Goal: Task Accomplishment & Management: Use online tool/utility

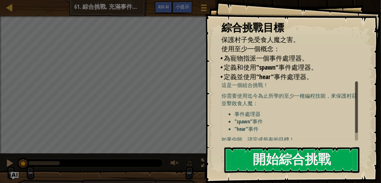
click at [322, 119] on li ""spawn"事件" at bounding box center [297, 121] width 127 height 7
click at [320, 128] on li ""hear"事件" at bounding box center [297, 128] width 127 height 7
click at [282, 143] on div "綜合挑戰目標 保護村子免受食人魔之害。 使用至少一個概念： • 為寵物指派一個事件處理器。 • 定義和使用"spawn"事件處理器。 • 定義並使用"hear…" at bounding box center [293, 91] width 176 height 183
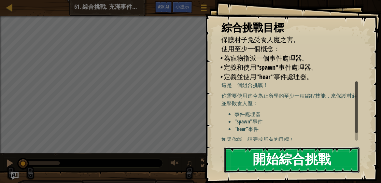
click at [271, 154] on button "開始綜合挑戰" at bounding box center [291, 160] width 135 height 26
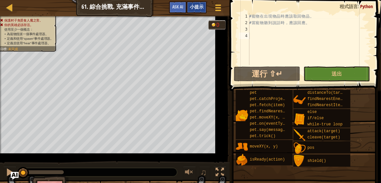
click at [204, 7] on div "小提示" at bounding box center [197, 7] width 20 height 12
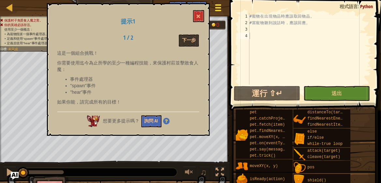
click at [219, 10] on span at bounding box center [218, 10] width 6 height 1
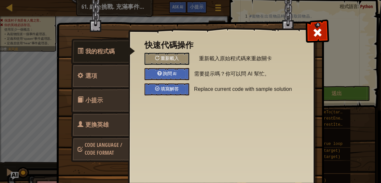
click at [175, 94] on div "填寫解答" at bounding box center [167, 89] width 45 height 12
click at [169, 92] on div "填寫解答" at bounding box center [167, 89] width 45 height 12
click at [313, 35] on span at bounding box center [317, 32] width 10 height 10
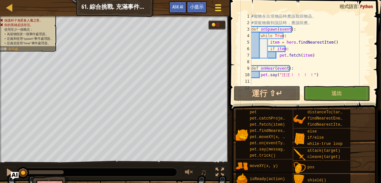
click at [217, 7] on div at bounding box center [218, 7] width 9 height 9
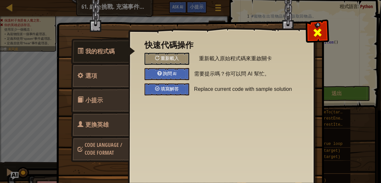
click at [311, 28] on div at bounding box center [317, 31] width 21 height 21
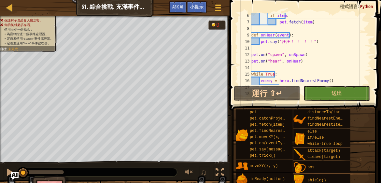
scroll to position [11, 0]
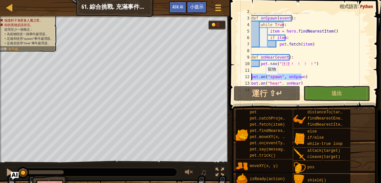
drag, startPoint x: 305, startPoint y: 77, endPoint x: 228, endPoint y: 75, distance: 76.6
click at [228, 75] on div "2 3 4 5 6 7 8 9 10 11 12 13 14 # 當 寵 物 聽 到 說 話 時 ， 應 該 回 應 。 def onSpawn ( even…" at bounding box center [304, 68] width 153 height 130
type textarea "pet.on("spawn", onSpawn)"
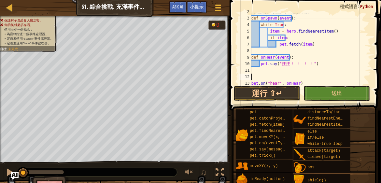
click at [313, 49] on div "# 當 寵 物 聽 到 說 話 時 ， 應 該 回 應 。 def onSpawn ( event ) : while True : item = hero …" at bounding box center [309, 50] width 118 height 85
paste textarea "pet.on("spawn", onSpawn)"
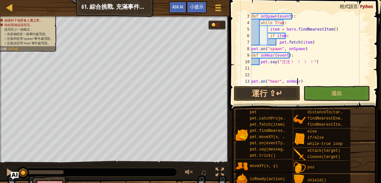
scroll to position [13, 0]
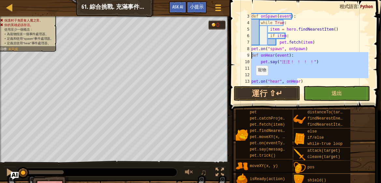
drag, startPoint x: 303, startPoint y: 82, endPoint x: 244, endPoint y: 56, distance: 65.0
click at [243, 57] on div "pet.on("spawn", onSpawn) 3 4 5 6 7 8 9 10 11 12 13 14 def onSpawn ( event ) : w…" at bounding box center [304, 49] width 134 height 72
type textarea "def onHear(event): pet.say("汪汪！ ！ ！ ！")"
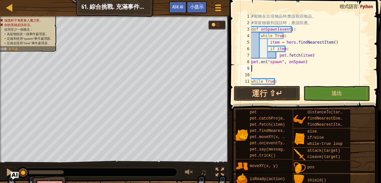
scroll to position [0, 0]
click at [326, 19] on div "# 寵 物 在 出 現 物 品 時 應 該 取 回 物 品 。 # 當 寵 物 聽 到 說 話 時 ， 應 該 回 應 。 def onSpawn ( eve…" at bounding box center [309, 55] width 118 height 85
click at [324, 24] on div "# 寵 物 在 出 現 物 品 時 應 該 取 回 物 品 。 # 當 寵 物 聽 到 說 話 時 ， 應 該 回 應 。 def onSpawn ( eve…" at bounding box center [309, 55] width 118 height 85
paste textarea "pet.on("hear", onHear)"
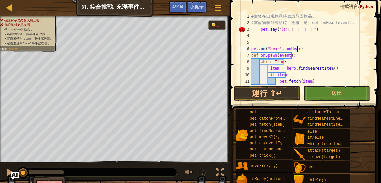
type textarea "# 當寵物聽到說話時，應該回應。"
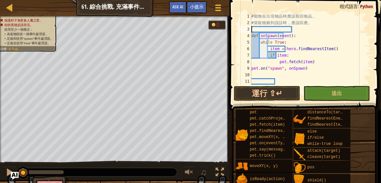
paste textarea "pet.on("hear", onHear)"
type textarea "pet.on("hear", onHear)"
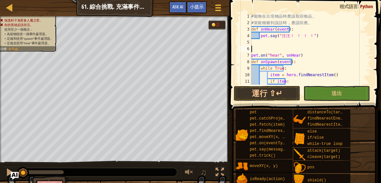
click at [269, 47] on div "# 寵 物 在 出 現 物 品 時 應 該 取 回 物 品 。 # 當 寵 物 聽 到 說 話 時 ， 應 該 回 應 。 def onHear ( even…" at bounding box center [309, 55] width 118 height 85
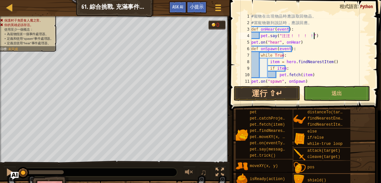
click at [302, 46] on div "# 寵 物 在 出 現 物 品 時 應 該 取 回 物 品 。 # 當 寵 物 聽 到 說 話 時 ， 應 該 回 應 。 def onHear ( even…" at bounding box center [309, 55] width 118 height 85
click at [308, 42] on div "# 寵 物 在 出 現 物 品 時 應 該 取 回 物 品 。 # 當 寵 物 聽 到 說 話 時 ， 應 該 回 應 。 def onHear ( even…" at bounding box center [309, 55] width 118 height 85
type textarea "pet.on("hear", onHear)"
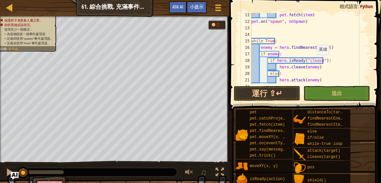
scroll to position [71, 0]
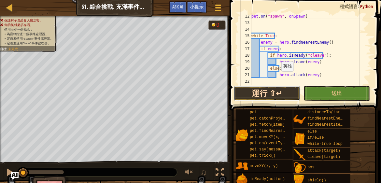
click at [276, 95] on button "運行 ⇧↵" at bounding box center [267, 93] width 66 height 15
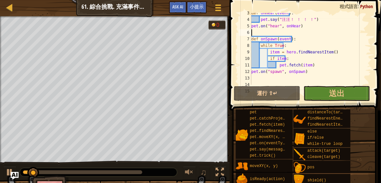
scroll to position [16, 0]
click at [133, 171] on div "0:50.9 現在： 0:06.5 最大值： 0:55.2" at bounding box center [82, 172] width 119 height 4
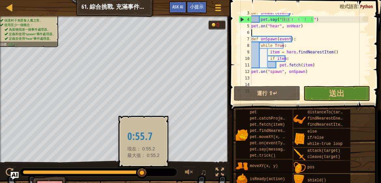
drag, startPoint x: 136, startPoint y: 172, endPoint x: 148, endPoint y: 172, distance: 12.4
click at [145, 173] on div at bounding box center [142, 173] width 12 height 12
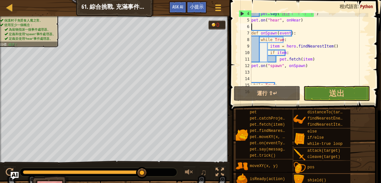
scroll to position [22, 0]
drag, startPoint x: 292, startPoint y: 46, endPoint x: 283, endPoint y: 45, distance: 9.2
click at [283, 45] on div "pet . say ( " [PERSON_NAME] ！ ！ ！ ！ " ) pet . on ( "hear" , onHear ) def onSpaw…" at bounding box center [309, 52] width 118 height 85
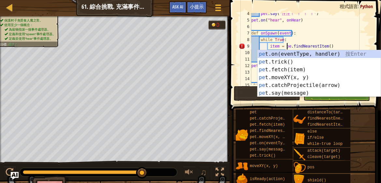
scroll to position [3, 2]
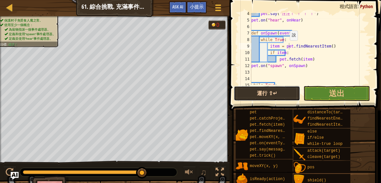
click at [265, 97] on button "運行 ⇧↵" at bounding box center [267, 93] width 66 height 15
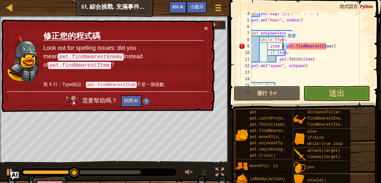
drag, startPoint x: 289, startPoint y: 46, endPoint x: 282, endPoint y: 45, distance: 7.6
click at [282, 45] on div "pet . say ( " [PERSON_NAME] ！ ！ ！ ！ " ) pet . on ( "hear" , onHear ) def onSpaw…" at bounding box center [309, 52] width 118 height 85
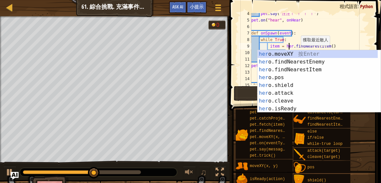
type textarea "item = hero.findNearestItem()"
click at [240, 69] on div "13" at bounding box center [245, 72] width 13 height 7
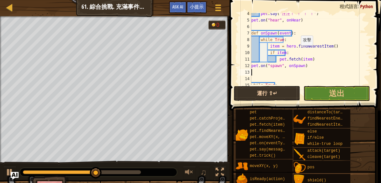
scroll to position [3, 0]
click at [256, 95] on button "運行 ⇧↵" at bounding box center [267, 93] width 66 height 15
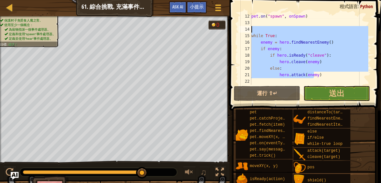
scroll to position [0, 0]
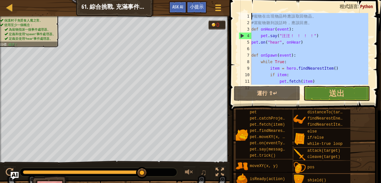
drag, startPoint x: 331, startPoint y: 78, endPoint x: 203, endPoint y: -23, distance: 162.7
click at [203, 0] on html "課程 資訊科學2 61. 綜合挑戰. 充滿事件的爭論 遊戲選單 完成 小提示 Ask AI 1 ההההההההההההההההההההההההההההההה…" at bounding box center [190, 0] width 381 height 0
paste textarea "hero.attack(enemy)"
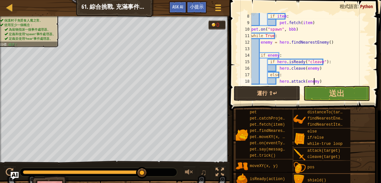
scroll to position [45, 0]
click at [279, 98] on button "運行 ⇧↵" at bounding box center [267, 93] width 66 height 15
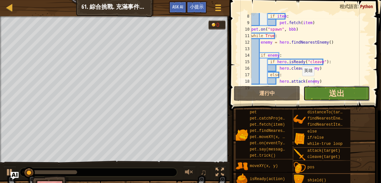
click at [337, 93] on span "送出" at bounding box center [337, 93] width 16 height 10
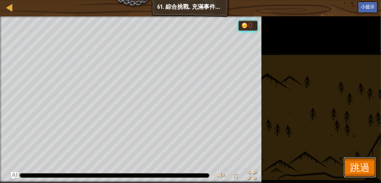
drag, startPoint x: 358, startPoint y: 166, endPoint x: 351, endPoint y: 164, distance: 7.9
click at [358, 166] on span "跳過" at bounding box center [360, 166] width 20 height 13
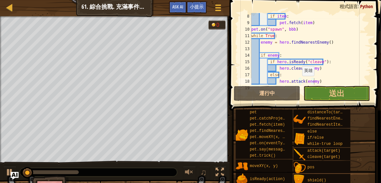
click at [75, 172] on div at bounding box center [51, 172] width 56 height 4
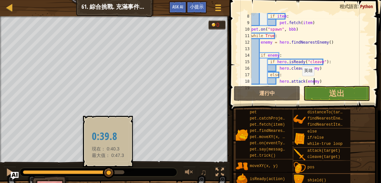
drag, startPoint x: 91, startPoint y: 173, endPoint x: 116, endPoint y: 174, distance: 24.4
click at [113, 174] on div at bounding box center [74, 172] width 102 height 4
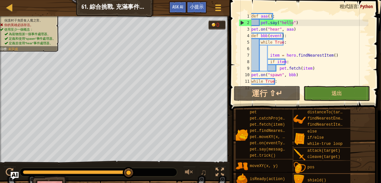
scroll to position [0, 0]
click at [302, 26] on div "def aaa ( ) : pet . say ( "hello" ) pet . on ( "hear" , aaa ) def bbb ( event )…" at bounding box center [309, 55] width 118 height 85
type textarea "pet.on("hear", aaa)"
click at [296, 47] on div "def aaa ( ) : pet . say ( "hello" ) pet . on ( "hear" , aaa ) def bbb ( event )…" at bounding box center [309, 55] width 118 height 85
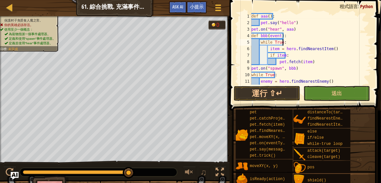
click at [318, 62] on div "def aaa ( ) : pet . say ( "hello" ) pet . on ( "hear" , aaa ) def bbb ( event )…" at bounding box center [309, 55] width 118 height 85
type textarea "pet.fetch(item)"
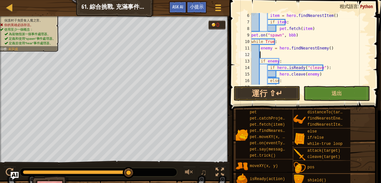
click at [306, 55] on div "item = hero . findNearestItem ( ) if item : pet . fetch ( item ) pet . on ( "sp…" at bounding box center [309, 54] width 118 height 85
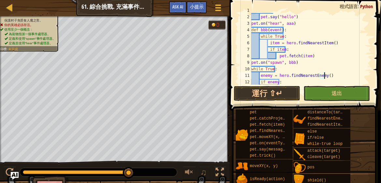
scroll to position [0, 0]
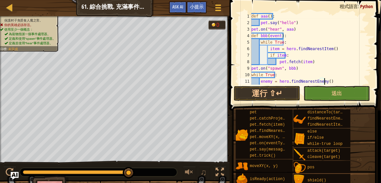
click at [269, 17] on div "def aaa ( ) : pet . say ( "hello" ) pet . on ( "hear" , aaa ) def bbb ( event )…" at bounding box center [309, 55] width 118 height 85
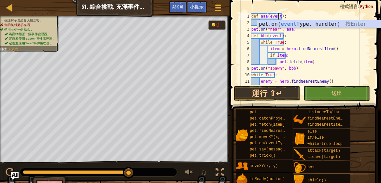
scroll to position [3, 2]
click at [279, 91] on button "運行 ⇧↵" at bounding box center [267, 93] width 66 height 15
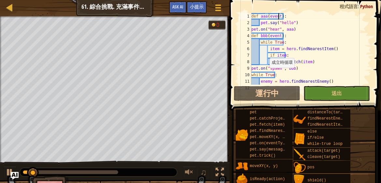
click at [100, 173] on div at bounding box center [70, 172] width 95 height 4
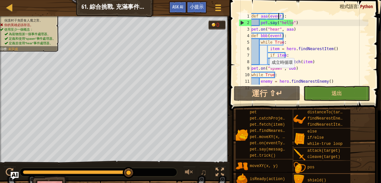
drag, startPoint x: 120, startPoint y: 173, endPoint x: 144, endPoint y: 168, distance: 23.6
click at [148, 172] on div at bounding box center [98, 172] width 157 height 8
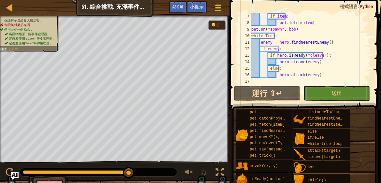
scroll to position [0, 0]
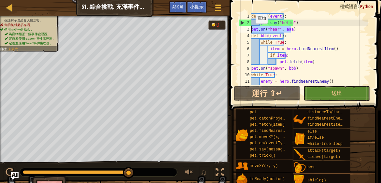
drag, startPoint x: 299, startPoint y: 29, endPoint x: 244, endPoint y: 29, distance: 55.0
click at [244, 29] on div "def aaa(event): 1 2 3 4 5 6 7 8 9 10 11 12 def aaa ( event ) : pet . say ( "hel…" at bounding box center [304, 49] width 134 height 72
type textarea "pet.on("hear", aaa)"
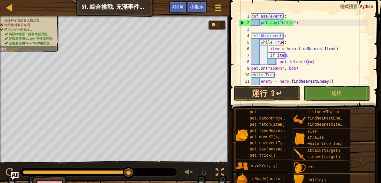
click at [325, 64] on div "def aaa ( event ) : pet . say ( "hello" ) def bbb ( event ) : while True : item…" at bounding box center [309, 55] width 118 height 85
type textarea "pet.fetch(item)"
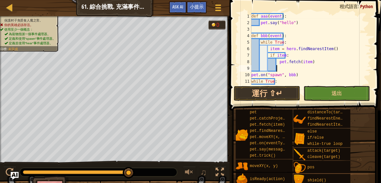
paste textarea "pet.on("hear", aaa)"
click at [277, 67] on div "def aaa ( event ) : pet . say ( "hello" ) def bbb ( event ) : while True : item…" at bounding box center [309, 55] width 118 height 85
type textarea "pet.on("hear", aaa)"
click at [295, 30] on div "def aaa ( event ) : pet . say ( "hello" ) def bbb ( event ) : while True : item…" at bounding box center [309, 55] width 118 height 85
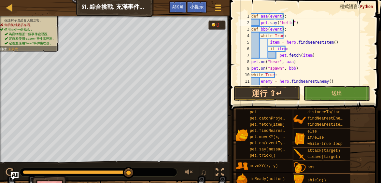
click at [315, 57] on div "def aaa ( event ) : pet . say ( "hello" ) def bbb ( event ) : while True : item…" at bounding box center [309, 55] width 118 height 85
type textarea "pet.fetch(item)"
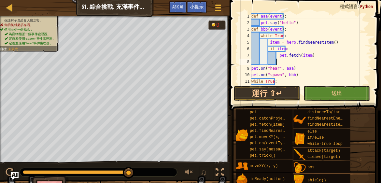
scroll to position [11, 0]
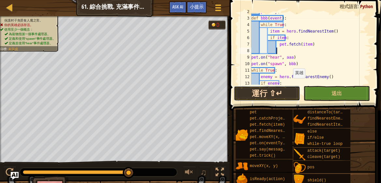
click at [282, 94] on button "運行 ⇧↵" at bounding box center [267, 93] width 66 height 15
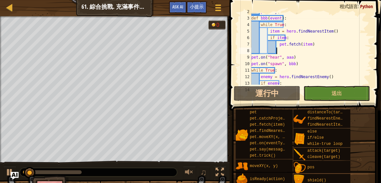
click at [82, 174] on div at bounding box center [52, 172] width 59 height 4
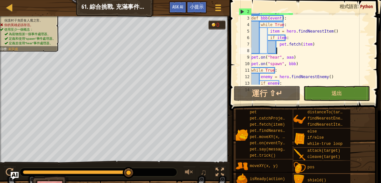
drag, startPoint x: 92, startPoint y: 172, endPoint x: 156, endPoint y: 172, distance: 63.5
click at [156, 172] on div at bounding box center [98, 172] width 157 height 8
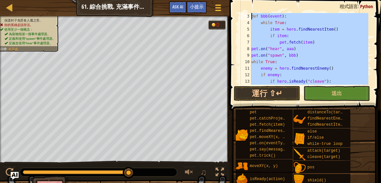
scroll to position [0, 0]
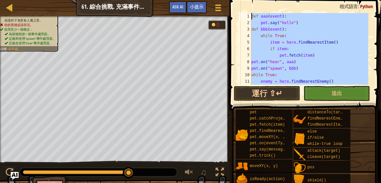
drag, startPoint x: 328, startPoint y: 77, endPoint x: 231, endPoint y: 3, distance: 122.2
click at [231, 3] on div "pet.fetch(item) 1 2 3 4 5 6 7 8 9 10 11 12 def aaa ( event ) : pet . say ( "hel…" at bounding box center [304, 68] width 153 height 130
type textarea "def aaa(event): pet.say("hello")"
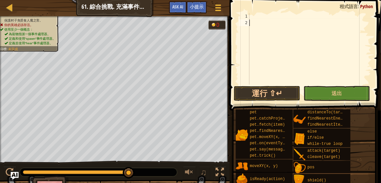
click at [336, 34] on div at bounding box center [309, 55] width 123 height 85
paste textarea "hero.attack(enemy)"
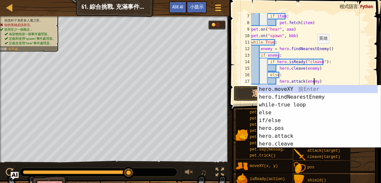
click at [346, 45] on div "if item : pet . fetch ( item ) pet . on ( "hear" , aaa ) pet . on ( "spawn" , b…" at bounding box center [309, 55] width 118 height 85
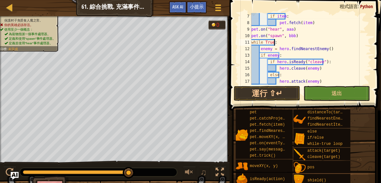
scroll to position [6, 0]
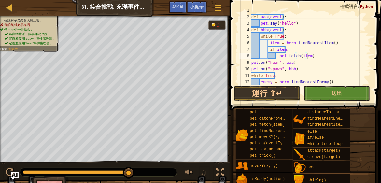
click at [313, 57] on div "def aaa ( event ) : pet . say ( "hello" ) def bbb ( event ) : while True : item…" at bounding box center [309, 49] width 118 height 85
click at [313, 56] on div "def aaa ( event ) : pet . say ( "hello" ) def bbb ( event ) : while True : item…" at bounding box center [309, 49] width 118 height 72
click at [313, 56] on div "def aaa ( event ) : pet . say ( "hello" ) def bbb ( event ) : while True : item…" at bounding box center [309, 49] width 118 height 85
click at [313, 56] on div "def aaa ( event ) : pet . say ( "hello" ) def bbb ( event ) : while True : item…" at bounding box center [309, 49] width 118 height 72
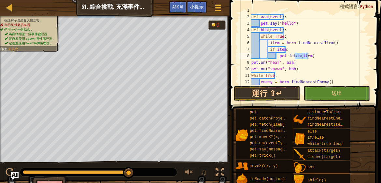
click at [313, 56] on div "def aaa ( event ) : pet . say ( "hello" ) def bbb ( event ) : while True : item…" at bounding box center [309, 49] width 118 height 85
click at [323, 66] on div "def aaa ( event ) : pet . say ( "hello" ) def bbb ( event ) : while True : item…" at bounding box center [309, 49] width 118 height 85
type textarea "pet.on("spawn", bbb)"
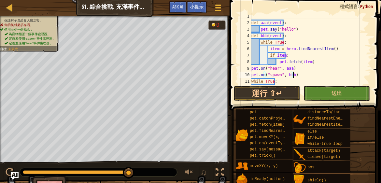
scroll to position [0, 0]
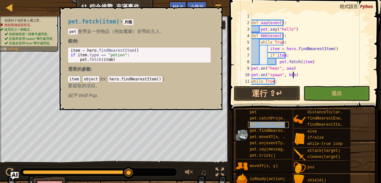
click at [264, 126] on span "pet.fetch(item)" at bounding box center [267, 124] width 35 height 5
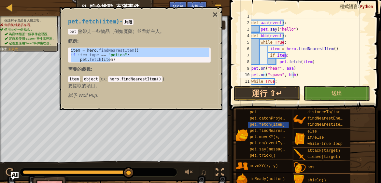
drag, startPoint x: 119, startPoint y: 60, endPoint x: 65, endPoint y: 47, distance: 54.9
click at [65, 47] on div "pet.fetch(item) - 片段 pet 會帶走一些物品（例如魔藥）並帶給主人。 範例 : pet.fetch(item) 1 2 3 item = …" at bounding box center [139, 58] width 152 height 92
type textarea "item = hero.findNearestItem() if item.type == "potion":"
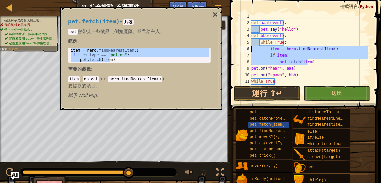
drag, startPoint x: 315, startPoint y: 61, endPoint x: 231, endPoint y: 49, distance: 84.6
click at [231, 49] on div "pet.fetch(item) 1 2 3 4 5 6 7 8 9 10 11 12 def aaa ( event ) : pet . say ( "hel…" at bounding box center [304, 68] width 153 height 130
paste textarea "pet.fetch(item)"
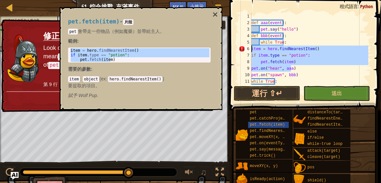
drag, startPoint x: 264, startPoint y: 64, endPoint x: 249, endPoint y: 49, distance: 21.2
click at [249, 49] on div "pet.fetch(item) 1 2 3 4 5 6 7 8 9 10 11 12 def aaa ( event ) : pet . say ( "hel…" at bounding box center [304, 49] width 134 height 72
click at [315, 67] on div "def aaa ( event ) : pet . say ( "hello" ) def bbb ( event ) : while True : item…" at bounding box center [309, 49] width 118 height 72
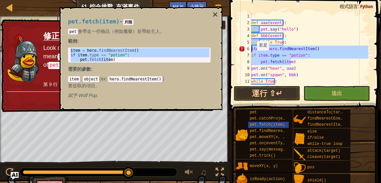
drag, startPoint x: 297, startPoint y: 59, endPoint x: 235, endPoint y: 47, distance: 62.4
click at [235, 47] on div "pet.on("hear", aaa) 1 2 3 4 5 6 7 8 9 10 11 12 def aaa ( event ) : pet . say ( …" at bounding box center [304, 68] width 153 height 130
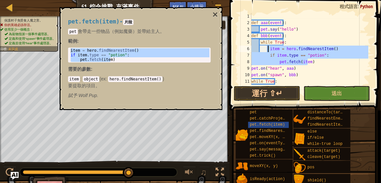
click at [331, 75] on div "def aaa ( event ) : pet . say ( "hello" ) def bbb ( event ) : while True : item…" at bounding box center [309, 55] width 118 height 85
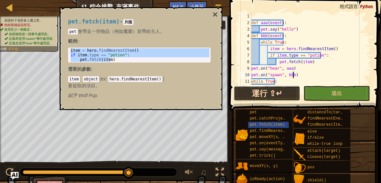
click at [288, 98] on button "運行 ⇧↵" at bounding box center [267, 93] width 66 height 15
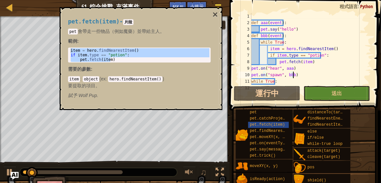
click at [213, 14] on button "×" at bounding box center [215, 14] width 5 height 9
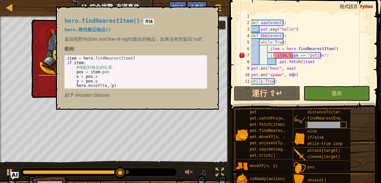
click at [327, 123] on span "findNearestItem()" at bounding box center [327, 124] width 40 height 5
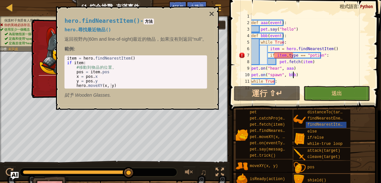
click at [313, 67] on div "def aaa ( event ) : pet . say ( "hello" ) def bbb ( event ) : while True : item…" at bounding box center [309, 55] width 118 height 85
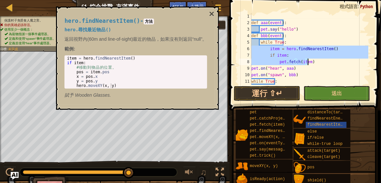
click at [320, 62] on div "def aaa ( event ) : pet . say ( "hello" ) def bbb ( event ) : while True : item…" at bounding box center [309, 49] width 118 height 72
type textarea "pet.fetch(item)"
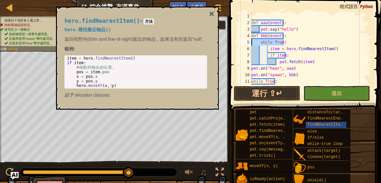
drag, startPoint x: 302, startPoint y: 41, endPoint x: 238, endPoint y: 42, distance: 64.1
click at [238, 42] on div "pet.fetch(item) 1 2 3 4 5 6 7 8 9 10 11 12 def aaa ( event ) : pet . say ( "hel…" at bounding box center [304, 49] width 134 height 72
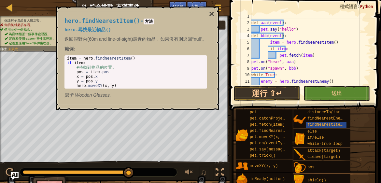
click at [268, 42] on div "def aaa ( event ) : pet . say ( "hello" ) def bbb ( event ) : item = hero . fin…" at bounding box center [309, 55] width 118 height 85
click at [268, 48] on div "def aaa ( event ) : pet . say ( "hello" ) def bbb ( event ) : item = hero . fin…" at bounding box center [309, 55] width 118 height 85
click at [278, 55] on div "def aaa ( event ) : pet . say ( "hello" ) def bbb ( event ) : item = hero . fin…" at bounding box center [309, 55] width 118 height 85
click at [276, 57] on div "def aaa ( event ) : pet . say ( "hello" ) def bbb ( event ) : item = hero . fin…" at bounding box center [309, 55] width 118 height 85
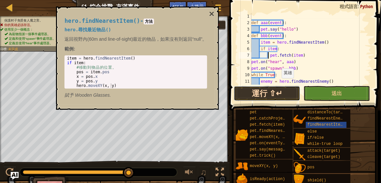
click at [275, 93] on button "運行 ⇧↵" at bounding box center [267, 93] width 66 height 15
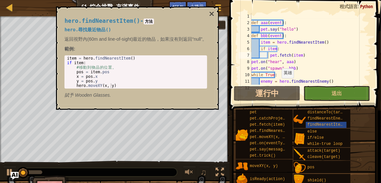
click at [209, 11] on div "hero.findNearestItem() - 方法 hero.尋找最近物品() 返回視野內(60m and line-of-sight)最近的物品，如果沒…" at bounding box center [137, 58] width 163 height 103
click at [209, 13] on button "×" at bounding box center [211, 13] width 5 height 9
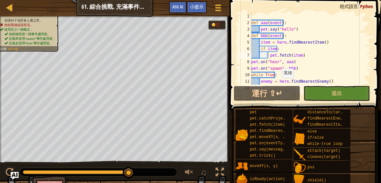
drag, startPoint x: 121, startPoint y: 172, endPoint x: 137, endPoint y: 174, distance: 15.4
click at [137, 174] on div at bounding box center [98, 172] width 157 height 8
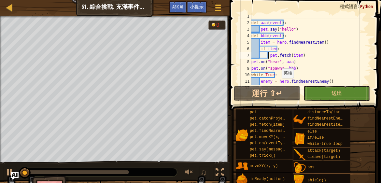
click at [128, 173] on div at bounding box center [76, 172] width 106 height 4
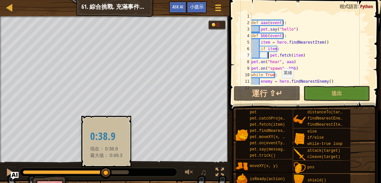
drag, startPoint x: 125, startPoint y: 172, endPoint x: 106, endPoint y: 172, distance: 18.9
click at [106, 172] on div at bounding box center [106, 173] width 12 height 12
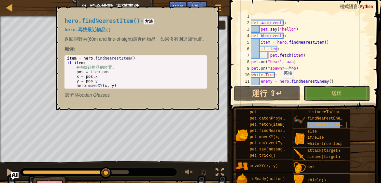
click at [316, 123] on span "findNearestItem()" at bounding box center [327, 124] width 40 height 5
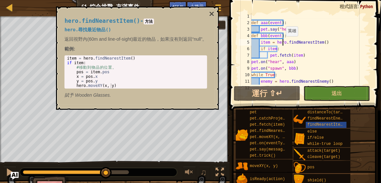
click at [282, 42] on div "def aaa ( event ) : pet . say ( "hello" ) def bbb ( event ) : item = hero . fin…" at bounding box center [309, 55] width 118 height 85
type textarea "item = hero.findNearestItem()"
click at [271, 130] on span "pet.findNearestByType(type)" at bounding box center [281, 131] width 63 height 5
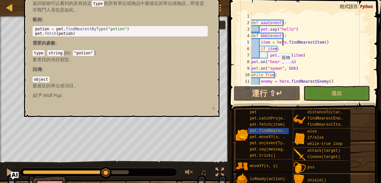
type textarea "potion = pet.findNearestByType("potion")"
drag, startPoint x: 129, startPoint y: 29, endPoint x: 32, endPoint y: 28, distance: 97.0
click at [32, 28] on div "pet.findNearestByType(type) - 片段 返回寵物可以看到的具有給定 type 的所有單位或物品中最接近的單位或物品，即使是非戰鬥人員…" at bounding box center [120, 44] width 184 height 120
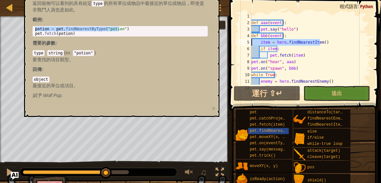
drag, startPoint x: 324, startPoint y: 44, endPoint x: 234, endPoint y: 43, distance: 90.5
click at [234, 43] on div "item = hero.findNearestItem() 1 2 3 4 5 6 7 8 9 10 11 12 def aaa ( event ) : pe…" at bounding box center [304, 68] width 153 height 130
paste textarea "potion = pet.findNearestByType("potion""
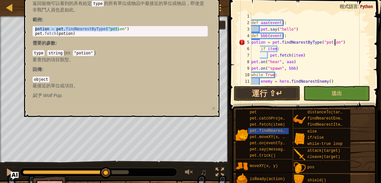
click at [252, 43] on div "def aaa ( event ) : pet . say ( "hello" ) def bbb ( event ) : potion = pet . fi…" at bounding box center [309, 55] width 118 height 85
click at [266, 48] on div "def aaa ( event ) : pet . say ( "hello" ) def bbb ( event ) : potion = pet . fi…" at bounding box center [309, 55] width 118 height 85
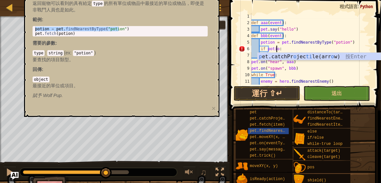
scroll to position [3, 2]
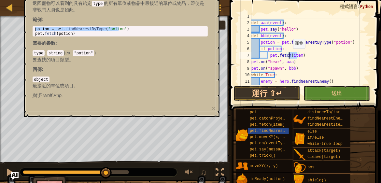
click at [289, 55] on div "def aaa ( event ) : pet . say ( "hello" ) def bbb ( event ) : potion = pet . fi…" at bounding box center [309, 55] width 118 height 85
click at [285, 90] on button "運行 ⇧↵" at bounding box center [267, 93] width 66 height 15
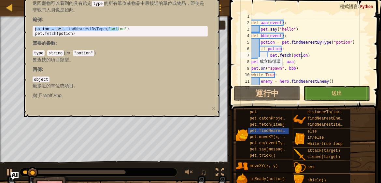
click at [182, 164] on div "♫" at bounding box center [115, 171] width 230 height 20
drag, startPoint x: 202, startPoint y: 69, endPoint x: 198, endPoint y: 63, distance: 7.5
click at [202, 68] on p "回傳 :" at bounding box center [120, 69] width 175 height 7
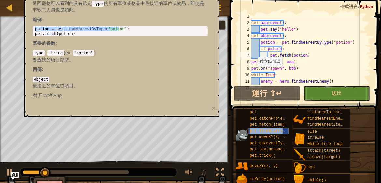
click at [266, 130] on span "pet.findNearestByType(type)" at bounding box center [281, 131] width 63 height 5
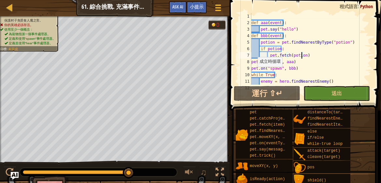
drag, startPoint x: 61, startPoint y: 171, endPoint x: 149, endPoint y: 166, distance: 88.4
click at [149, 166] on div "♫" at bounding box center [115, 171] width 230 height 20
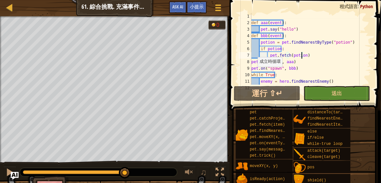
click at [125, 173] on div at bounding box center [76, 172] width 106 height 4
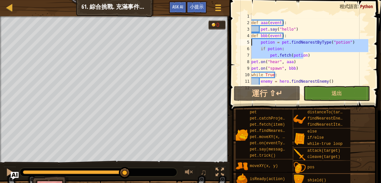
drag, startPoint x: 321, startPoint y: 57, endPoint x: 245, endPoint y: 44, distance: 76.6
click at [245, 44] on div "pet.fetch(potion) 1 2 3 4 5 6 7 8 9 10 11 12 def aaa ( event ) : pet . say ( "h…" at bounding box center [304, 49] width 134 height 72
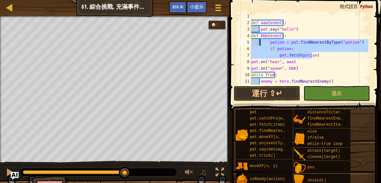
click at [293, 34] on div "def aaa ( event ) : pet . say ( "hello" ) def bbb ( event ) : potion = pet . fi…" at bounding box center [309, 55] width 118 height 85
type textarea "def bbb(event):"
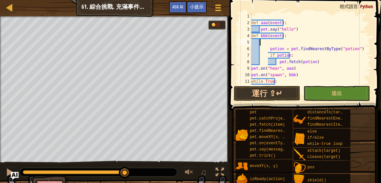
scroll to position [3, 0]
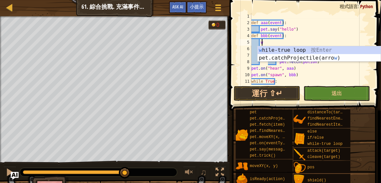
type textarea "wh"
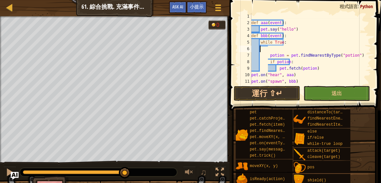
scroll to position [3, 0]
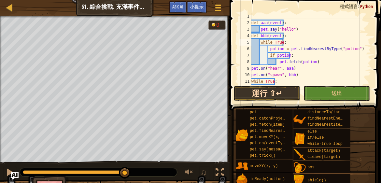
type textarea "while True:"
click at [278, 95] on button "運行 ⇧↵" at bounding box center [267, 93] width 66 height 15
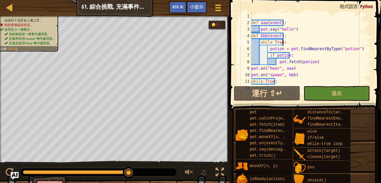
drag, startPoint x: 122, startPoint y: 171, endPoint x: 147, endPoint y: 173, distance: 25.1
click at [147, 173] on div at bounding box center [98, 172] width 157 height 8
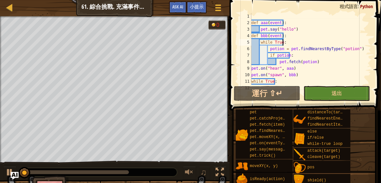
click at [126, 171] on div at bounding box center [76, 172] width 106 height 4
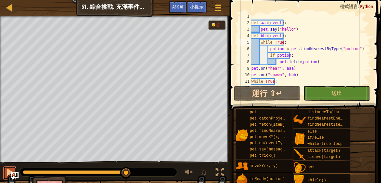
click at [7, 175] on div at bounding box center [10, 172] width 8 height 8
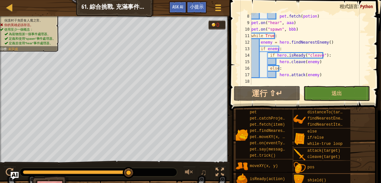
scroll to position [23, 0]
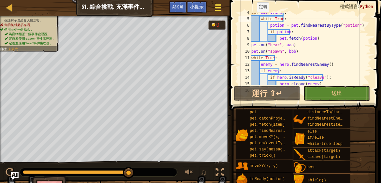
click at [219, 9] on div at bounding box center [218, 7] width 9 height 9
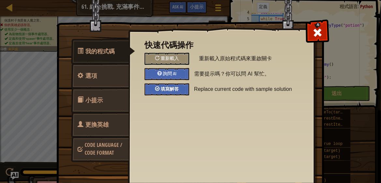
click at [174, 86] on div "填寫解答" at bounding box center [167, 89] width 45 height 12
click at [319, 33] on span at bounding box center [317, 32] width 10 height 10
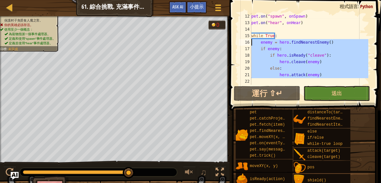
scroll to position [0, 0]
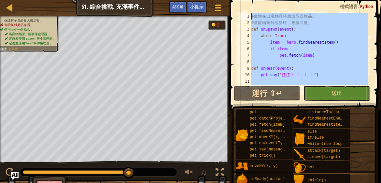
drag, startPoint x: 329, startPoint y: 77, endPoint x: 217, endPoint y: -3, distance: 137.9
click at [217, 0] on html "課程 資訊科學2 61. 綜合挑戰. 充滿事件的爭論 遊戲選單 完成 小提示 Ask AI 1 ההההההההההההההההההההההההההההההה…" at bounding box center [190, 0] width 381 height 0
paste textarea "def aaa(event): pet.say("hello") def bbb(event): while True: item = hero.findNe…"
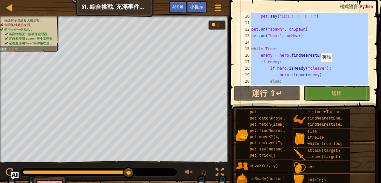
scroll to position [71, 0]
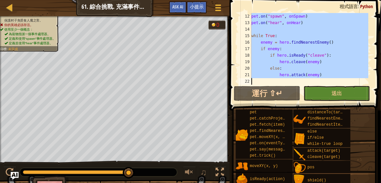
click at [340, 77] on div "pet . on ( "spawn" , onSpawn ) pet . on ( "hear" , onHear ) while True : enemy …" at bounding box center [309, 49] width 118 height 72
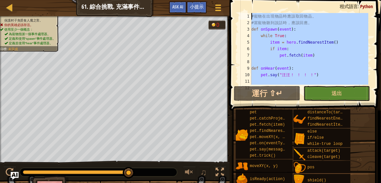
drag, startPoint x: 333, startPoint y: 75, endPoint x: 210, endPoint y: -10, distance: 149.2
click at [210, 0] on html "課程 資訊科學2 61. 綜合挑戰. 充滿事件的爭論 遊戲選單 完成 小提示 Ask AI 1 ההההההההההההההההההההההההההההההה…" at bounding box center [190, 0] width 381 height 0
paste textarea "def aaa(event): pet.say("hello") def bbb(event): while True: item = hero.findNe…"
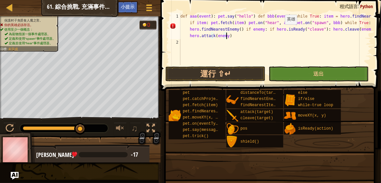
scroll to position [59, 0]
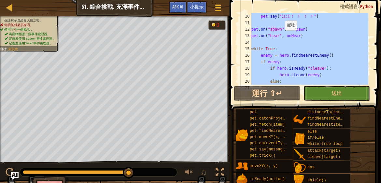
paste textarea "def aaa(event): pet.say("hello") def bbb(event): while True: item = hero.findNe…"
type textarea "def aaa(event): pet.say("hello") def bbb(event): while True: item = hero.findNe…"
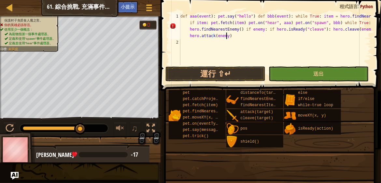
click at [229, 41] on div "def aaa ( event ) : pet . say ( "hello" ) def bbb ( event ) : while True : item…" at bounding box center [275, 55] width 192 height 85
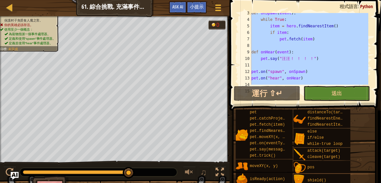
scroll to position [0, 0]
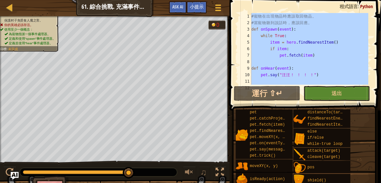
click at [331, 52] on div "# 寵 物 在 出 現 物 品 時 應 該 取 回 物 品 。 # 當 寵 物 聽 到 說 話 時 ， 應 該 回 應 。 def onSpawn ( eve…" at bounding box center [309, 49] width 118 height 72
drag, startPoint x: 332, startPoint y: 77, endPoint x: 226, endPoint y: 1, distance: 130.1
click at [226, 1] on div "課程 資訊科學2 61. 綜合挑戰. 充滿事件的爭論 遊戲選單 完成 小提示 Ask AI 1 ההההההההההההההההההההההההההההההה…" at bounding box center [190, 91] width 381 height 183
paste textarea "def aaa(event): pet.say("hello") def bbb(event): while True: item = hero.findNe…"
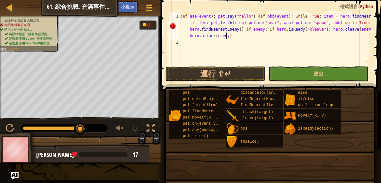
click at [214, 17] on div "def aaa ( event ) : pet . say ( "hello" ) def bbb ( event ) : while True : item…" at bounding box center [275, 55] width 192 height 85
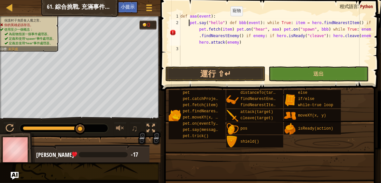
click at [225, 22] on div "def aaa ( event ) : pet . say ( "hello" ) def bbb ( event ) : while True : item…" at bounding box center [275, 45] width 192 height 65
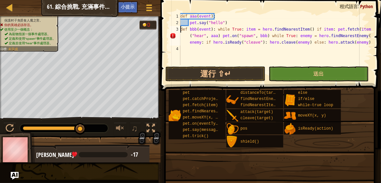
click at [214, 28] on div "def aaa ( event ) : pet . say ( "hello" ) def bbb ( event ) : while True : item…" at bounding box center [275, 45] width 192 height 65
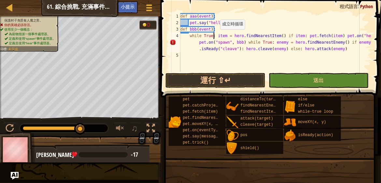
click at [214, 36] on div "def aaa ( event ) : pet . say ( "hello" ) def bbb ( event ) : while True : item…" at bounding box center [275, 49] width 192 height 72
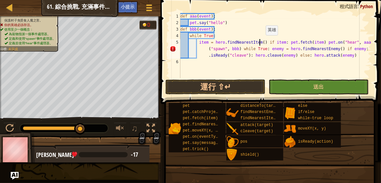
click at [260, 42] on div "def aaa ( event ) : pet . say ( "hello" ) def bbb ( event ) : while True : item…" at bounding box center [275, 52] width 192 height 78
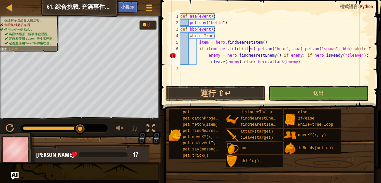
click at [250, 50] on div "def aaa ( event ) : pet . say ( "hello" ) def bbb ( event ) : while True : item…" at bounding box center [275, 55] width 192 height 85
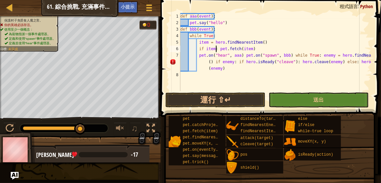
click at [216, 49] on div "def aaa ( event ) : pet . say ( "hello" ) def bbb ( event ) : while True : item…" at bounding box center [275, 58] width 192 height 91
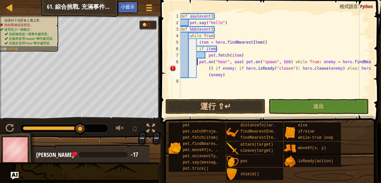
click at [198, 62] on div "def aaa ( event ) : pet . say ( "hello" ) def bbb ( event ) : while True : item…" at bounding box center [275, 62] width 192 height 98
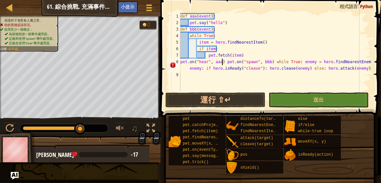
click at [223, 62] on div "def aaa ( event ) : pet . say ( "hello" ) def bbb ( event ) : while True : item…" at bounding box center [275, 58] width 192 height 91
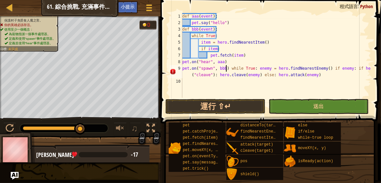
click at [227, 68] on div "def aaa ( event ) : pet . say ( "hello" ) def bbb ( event ) : while True : item…" at bounding box center [276, 62] width 190 height 98
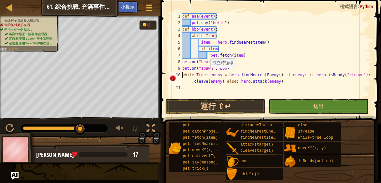
click at [208, 74] on div "def aaa ( event ) : pet . say ( "hello" ) def bbb ( event ) : while True : item…" at bounding box center [276, 62] width 190 height 98
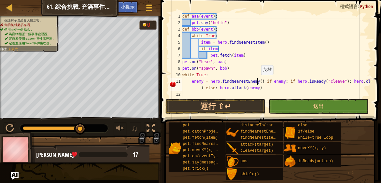
click at [257, 81] on div "def aaa ( event ) : pet . say ( "hello" ) def bbb ( event ) : while True : item…" at bounding box center [276, 62] width 190 height 98
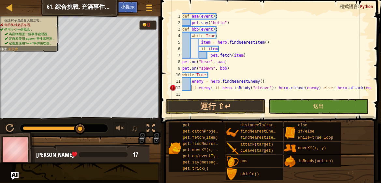
click at [212, 87] on div "def aaa ( event ) : pet . say ( "hello" ) def bbb ( event ) : while True : item…" at bounding box center [276, 62] width 190 height 98
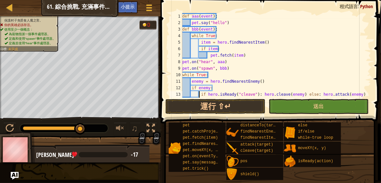
scroll to position [7, 0]
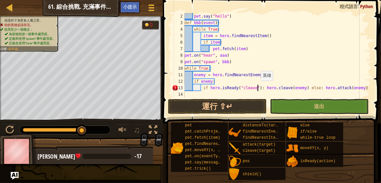
click at [257, 87] on div "pet . say ( "hello" ) def bbb ( event ) : while True : item = hero . findNeares…" at bounding box center [275, 62] width 185 height 98
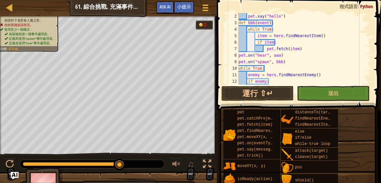
scroll to position [26, 0]
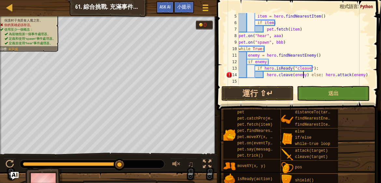
click at [303, 74] on div "item = hero . findNearestItem ( ) if item : pet . fetch ( item ) pet . on ( "he…" at bounding box center [302, 55] width 131 height 85
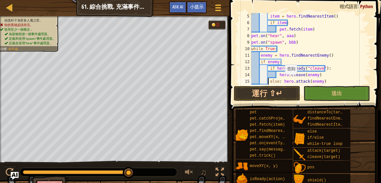
click at [281, 81] on div "item = hero . findNearestItem ( ) if item : pet . fetch ( item ) pet . on ( "he…" at bounding box center [309, 55] width 118 height 85
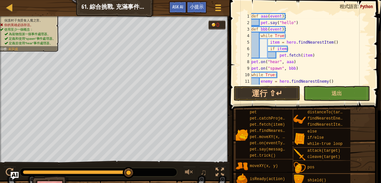
scroll to position [0, 0]
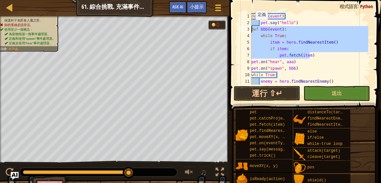
drag, startPoint x: 284, startPoint y: 48, endPoint x: 246, endPoint y: 27, distance: 43.0
click at [246, 27] on div "hero.attack(enemy) 1 2 3 4 5 6 7 8 9 10 11 12 def aaa ( event ) : pet . say ( "…" at bounding box center [304, 49] width 134 height 72
type textarea "def bbb(event): while True:"
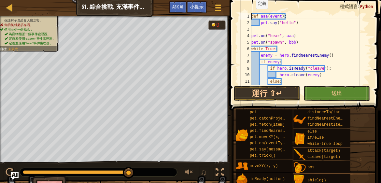
click at [252, 15] on div "def aaa ( event ) : pet . say ( "hello" ) pet . on ( "hear" , aaa ) pet . on ( …" at bounding box center [309, 55] width 118 height 85
type textarea "def aaa(event):"
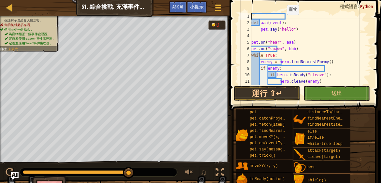
paste textarea "pet.fetch(item)"
type textarea "pet.fetch(item)"
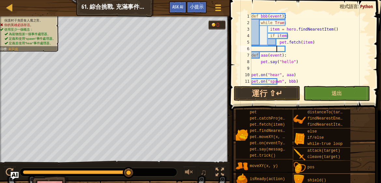
scroll to position [22, 0]
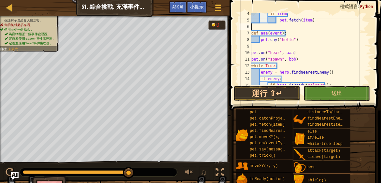
click at [261, 48] on div "if item : pet . fetch ( item ) def aaa ( event ) : pet . say ( "hello" ) pet . …" at bounding box center [309, 52] width 118 height 85
drag, startPoint x: 280, startPoint y: 60, endPoint x: 236, endPoint y: 60, distance: 43.3
click at [236, 60] on div "4 5 6 7 8 9 10 11 12 13 14 15 16 if item : pet . fetch ( item ) def aaa ( event…" at bounding box center [304, 68] width 153 height 130
type textarea "pet.on("spawn", bbb)"
click at [279, 27] on div "if item : pet . fetch ( item ) def aaa ( event ) : pet . say ( "hello" ) pet . …" at bounding box center [309, 52] width 118 height 85
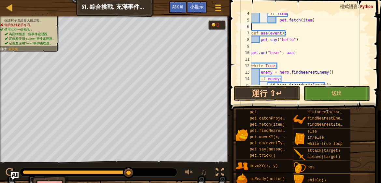
paste textarea "pet.on("spawn", bbb)"
type textarea "pet.on("spawn", bbb)"
click at [309, 25] on div "if item : pet . fetch ( item ) pet . on ( "spawn" , bbb ) def aaa ( event ) : p…" at bounding box center [309, 52] width 118 height 85
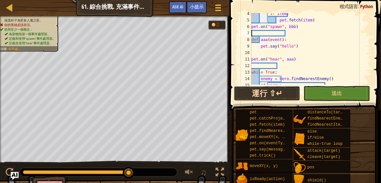
click at [273, 90] on button "運行 ⇧↵" at bounding box center [267, 93] width 66 height 15
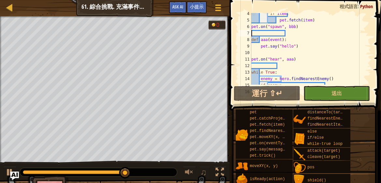
click at [11, 173] on img "Ask AI" at bounding box center [14, 176] width 8 height 8
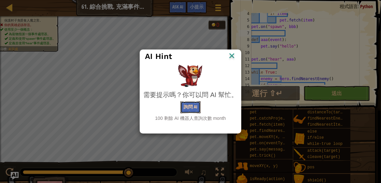
click at [186, 110] on button "詢問 AI" at bounding box center [190, 107] width 20 height 12
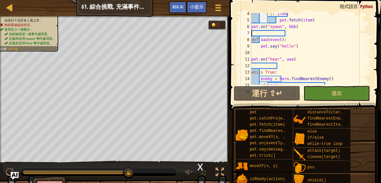
scroll to position [0, 0]
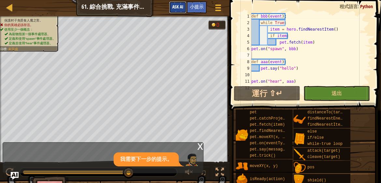
click at [179, 9] on span "Ask AI" at bounding box center [177, 7] width 11 height 6
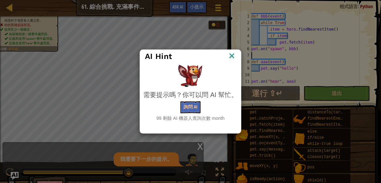
click at [237, 52] on div "AI Hint" at bounding box center [190, 56] width 101 height 13
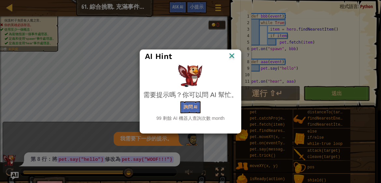
click at [229, 59] on img at bounding box center [232, 56] width 8 height 10
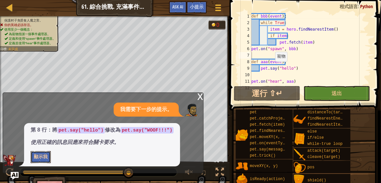
click at [40, 157] on button "顯示我" at bounding box center [41, 157] width 20 height 12
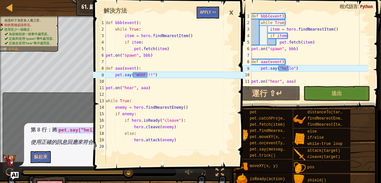
type textarea "pet.say("WOOF!!!")"
click at [132, 75] on div "def bbb ( event ) : while True : item = hero . findNearestItem ( ) if item : pe…" at bounding box center [164, 98] width 121 height 156
drag, startPoint x: 290, startPoint y: 68, endPoint x: 284, endPoint y: 67, distance: 5.9
click at [277, 68] on div "def bbb ( event ) : while True : item = hero . findNearestItem ( ) if item : pe…" at bounding box center [309, 55] width 118 height 85
paste textarea "WOOF!!!"
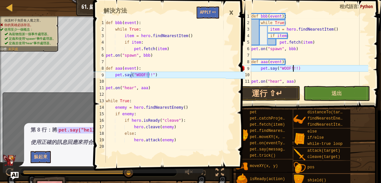
scroll to position [3, 3]
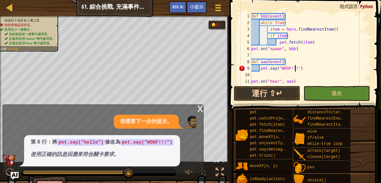
type textarea "pet.say("WOOF!!!")"
click at [289, 94] on button "運行 ⇧↵" at bounding box center [267, 93] width 66 height 15
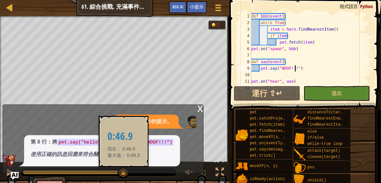
drag, startPoint x: 42, startPoint y: 175, endPoint x: 124, endPoint y: 173, distance: 81.7
click at [124, 173] on div at bounding box center [124, 173] width 12 height 12
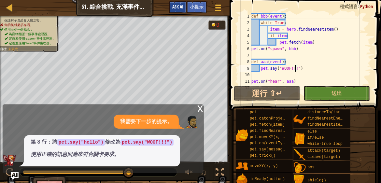
drag, startPoint x: 180, startPoint y: 13, endPoint x: 182, endPoint y: 7, distance: 6.6
click at [180, 13] on div "遊戲選單 完成 小提示 Ask AI" at bounding box center [196, 8] width 61 height 15
click at [182, 6] on span "Ask AI" at bounding box center [177, 7] width 11 height 6
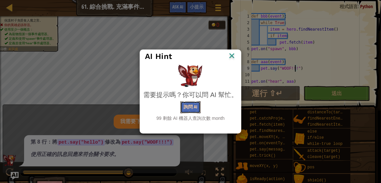
click at [190, 107] on button "詢問 AI" at bounding box center [190, 107] width 20 height 12
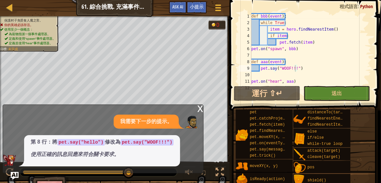
click at [198, 108] on div "x" at bounding box center [200, 108] width 6 height 7
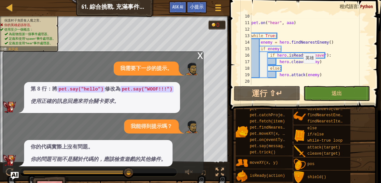
scroll to position [59, 0]
click at [203, 53] on div "x 我需要下一步的提示。 第 8 行：將 pet.say("hello") 修改為 pet.say("WOOF!!!") 使用正確的訊息回應來符合關卡要求。 …" at bounding box center [103, 112] width 201 height 122
click at [200, 54] on div "x" at bounding box center [200, 55] width 6 height 7
